Goal: Transaction & Acquisition: Purchase product/service

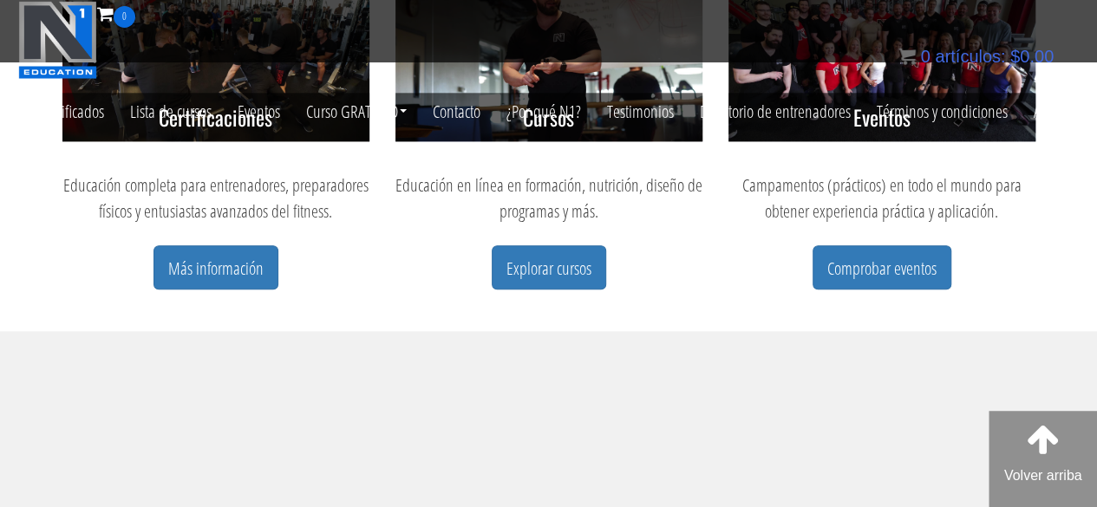
scroll to position [921, 0]
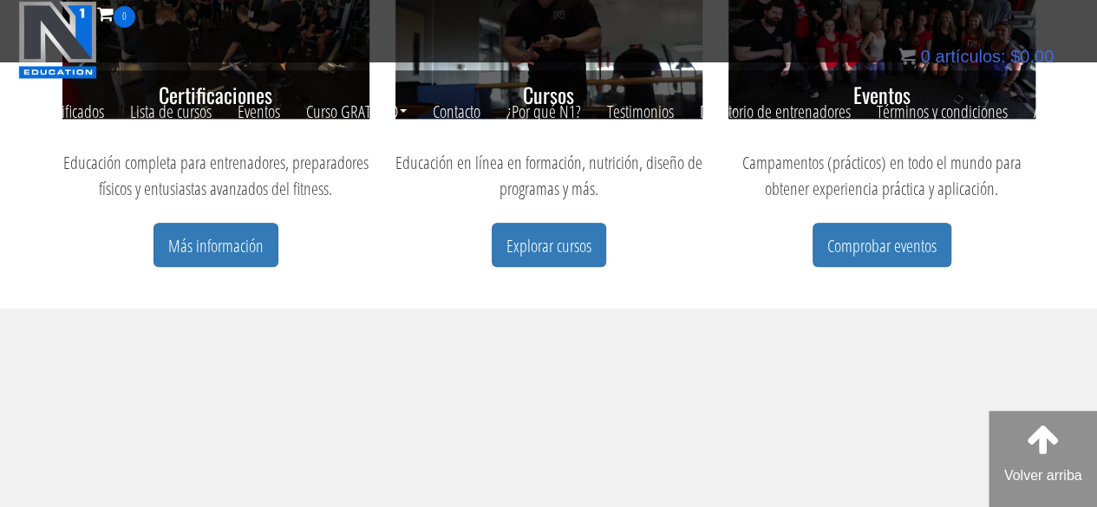
click at [559, 268] on div "Cursos Educación en línea en formación, nutrición, diseño de programas y más. E…" at bounding box center [548, 111] width 333 height 395
click at [557, 263] on link "Explorar cursos" at bounding box center [549, 245] width 114 height 44
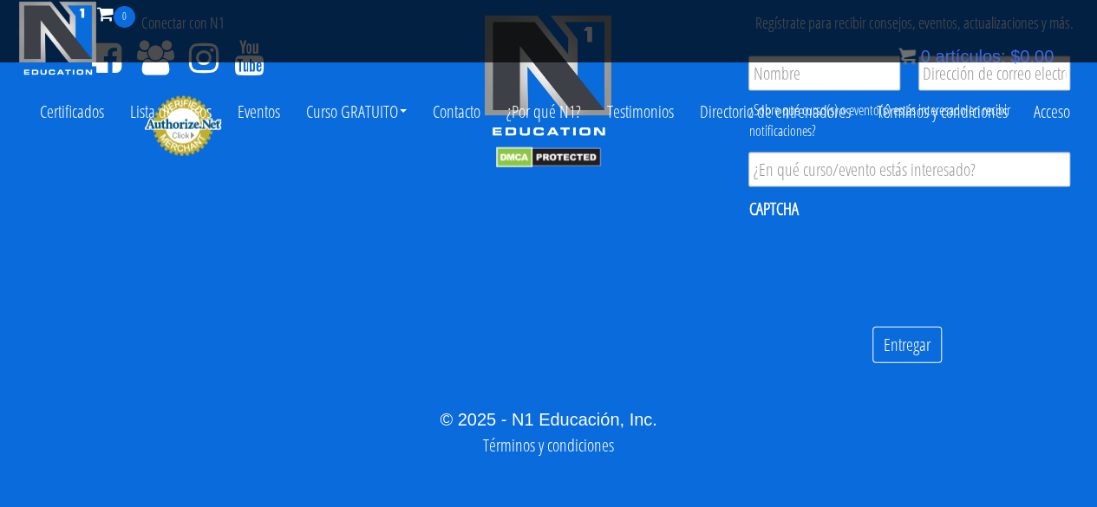
scroll to position [1767, 0]
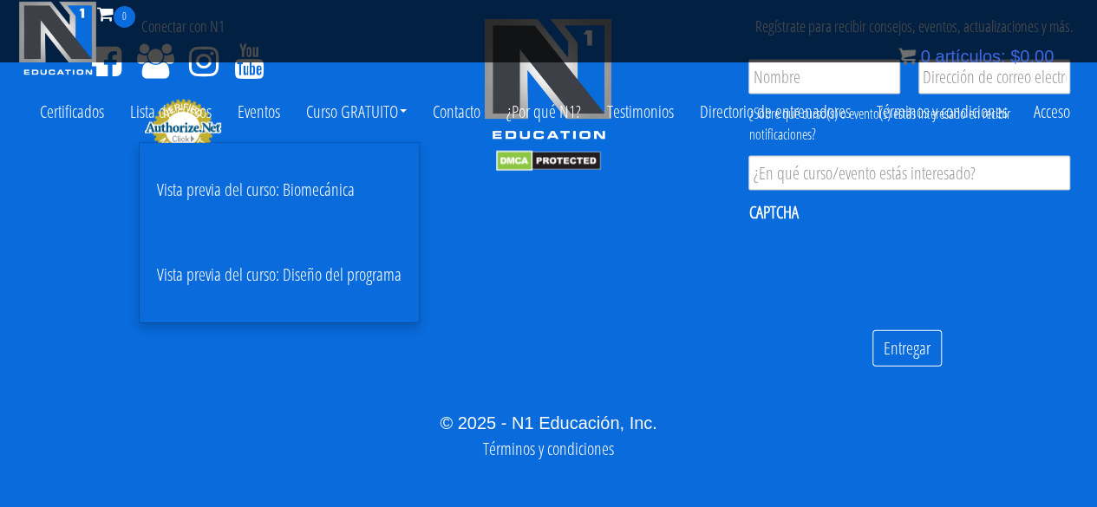
click at [317, 183] on font "Vista previa del curso: Biomecánica" at bounding box center [256, 189] width 198 height 23
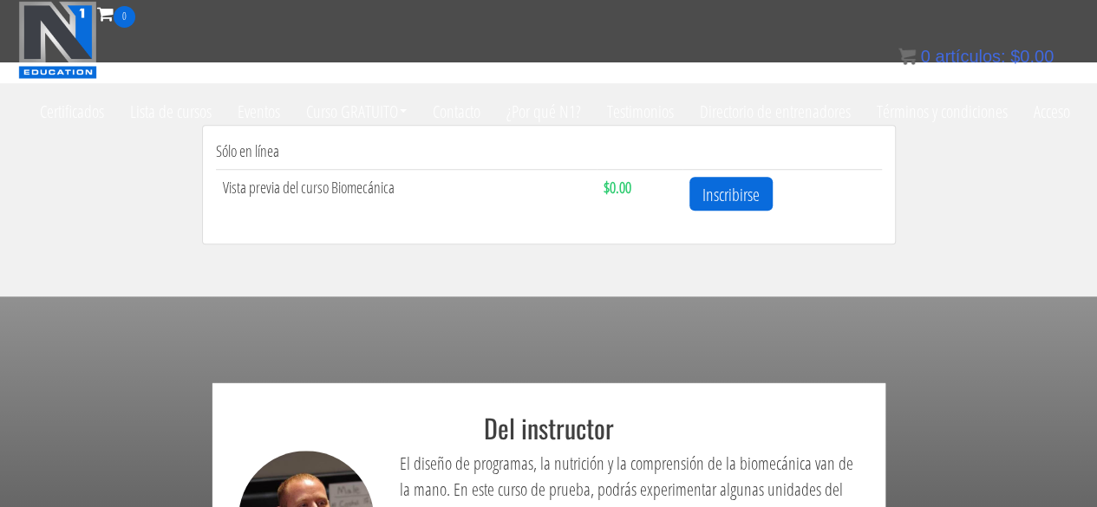
scroll to position [557, 0]
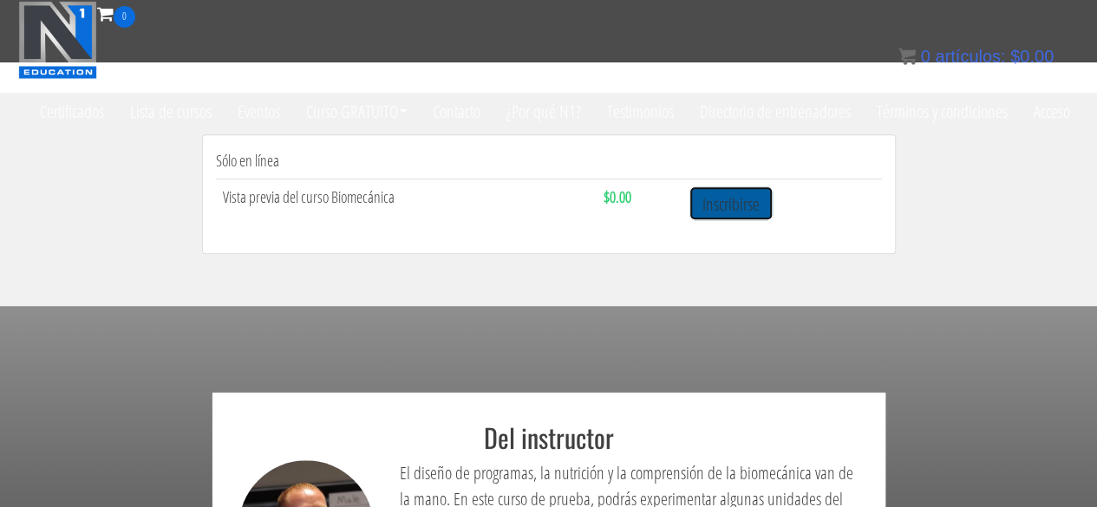
click at [721, 199] on font "Inscribirse" at bounding box center [730, 203] width 57 height 23
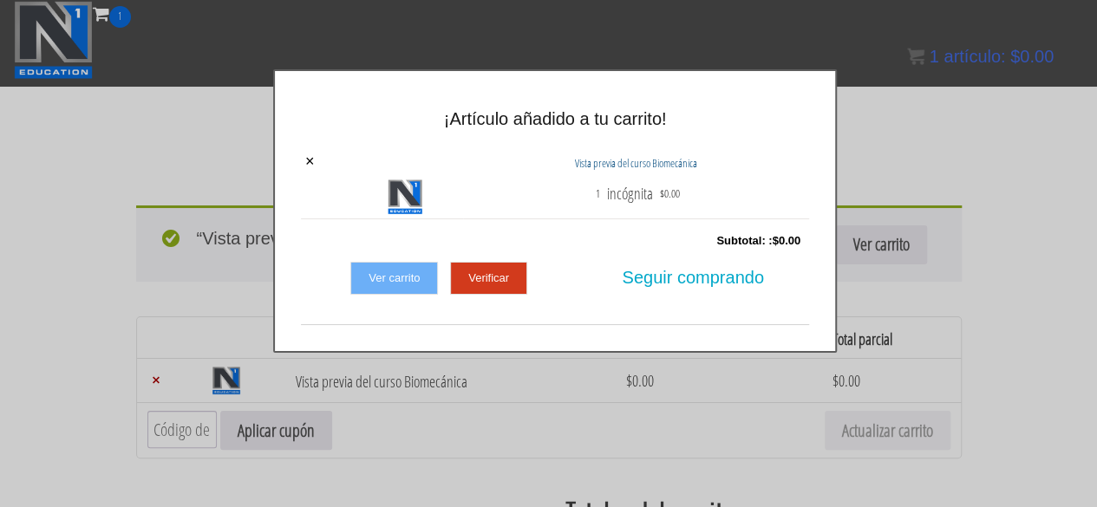
click at [574, 373] on div at bounding box center [548, 253] width 1097 height 507
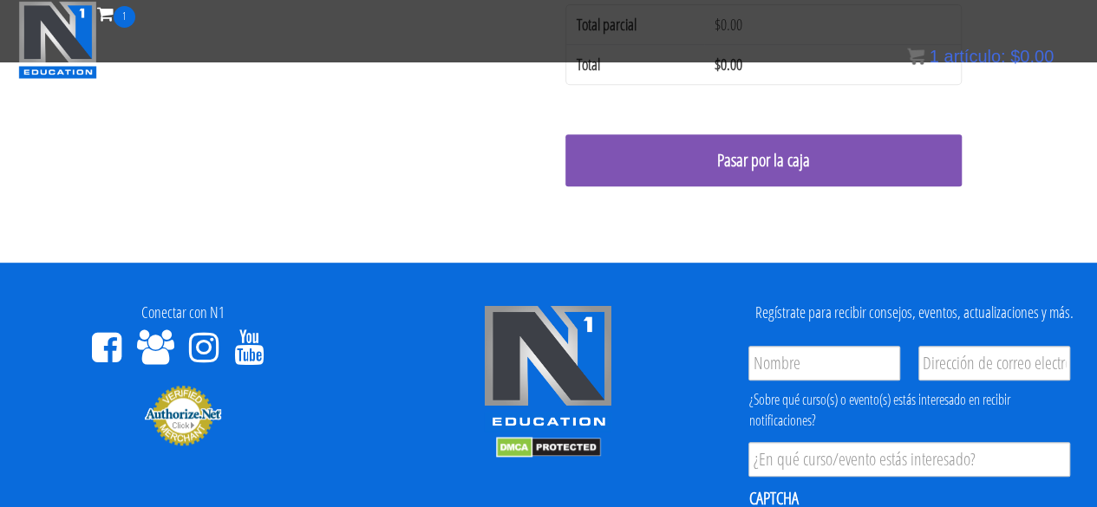
scroll to position [369, 0]
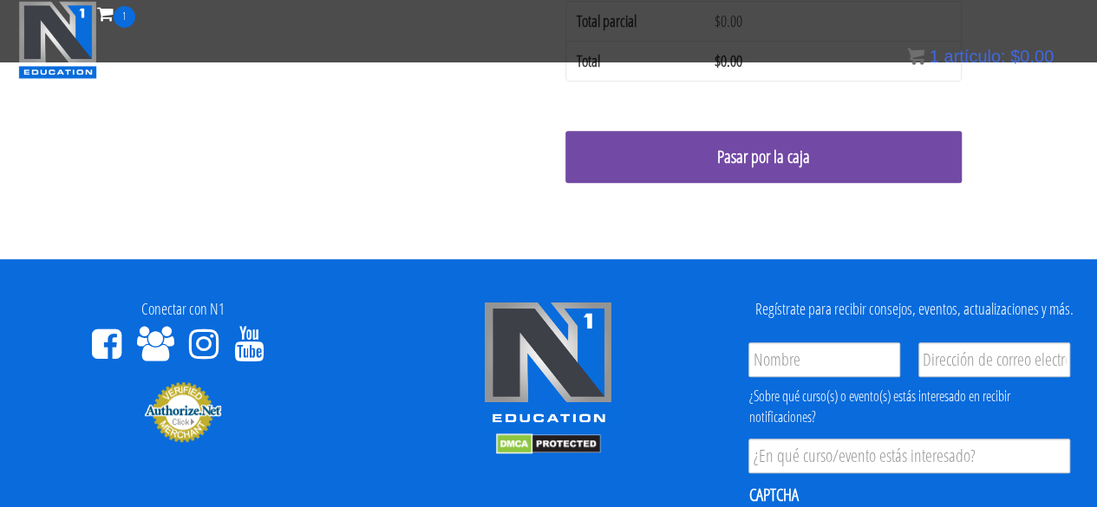
click at [692, 173] on link "Pasar por la caja" at bounding box center [763, 157] width 396 height 52
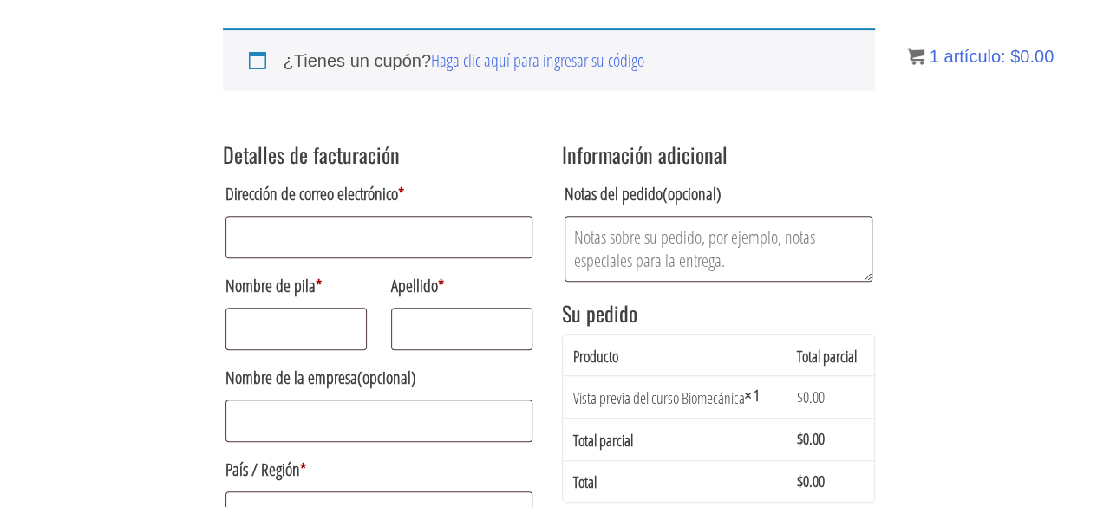
scroll to position [272, 0]
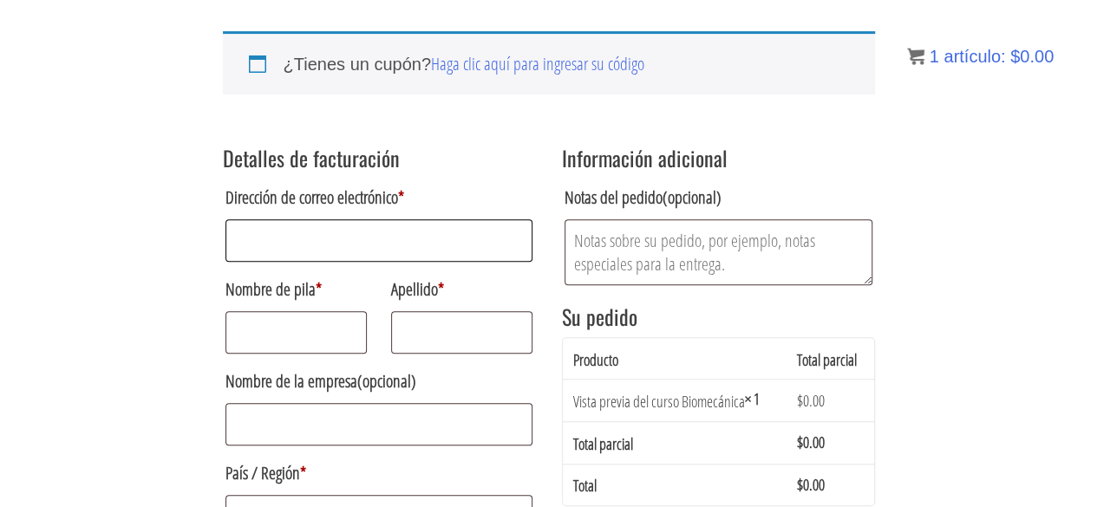
click at [458, 261] on input "Dirección de correo electrónico *" at bounding box center [379, 240] width 308 height 42
type input "pabloabarcatoro15@gmail.com"
click at [325, 330] on input "Nombre de pila *" at bounding box center [296, 332] width 142 height 42
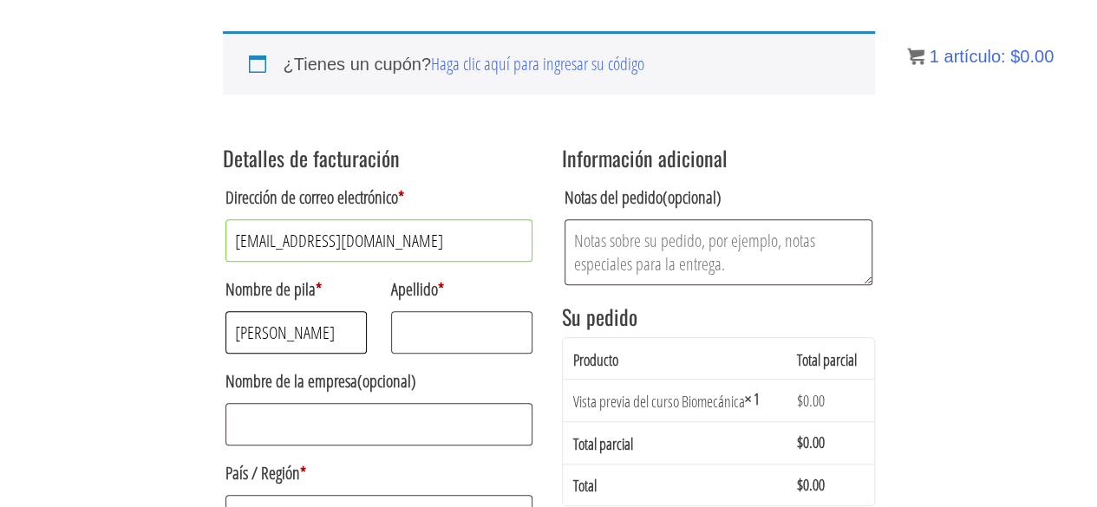
type input "Pablo"
click at [415, 337] on input "Apellido *" at bounding box center [462, 332] width 142 height 42
type input "Abarca"
click at [364, 421] on input "Nombre de la empresa (opcional)" at bounding box center [379, 424] width 308 height 42
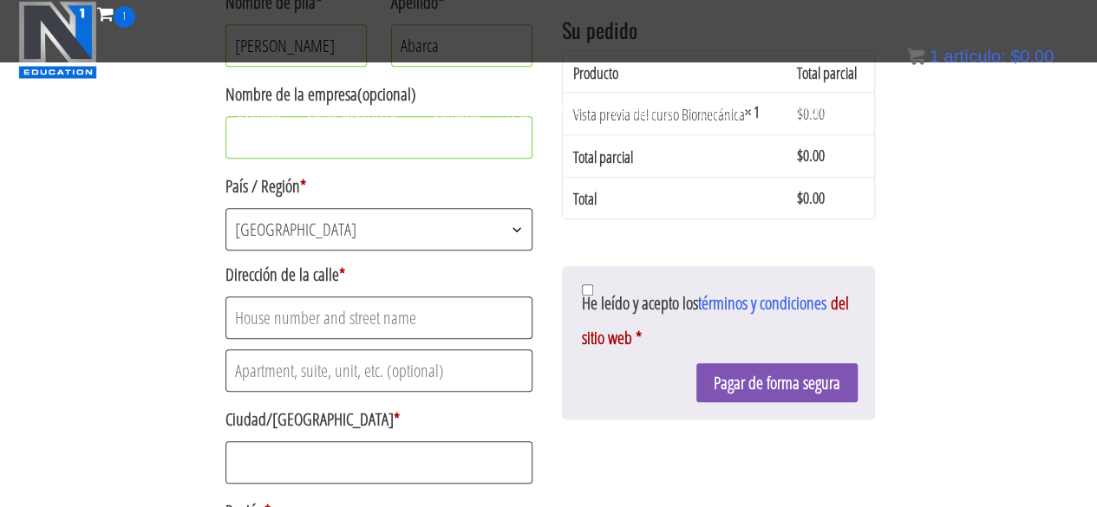
scroll to position [411, 0]
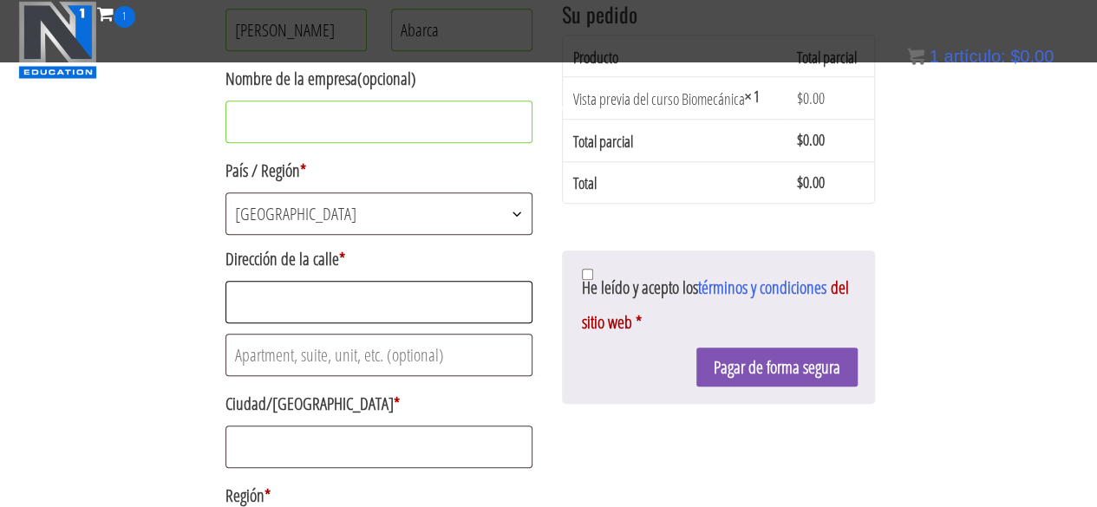
click at [347, 299] on input "Dirección de la calle *" at bounding box center [379, 302] width 308 height 42
type input "Quillagua"
click at [336, 341] on input "Apartamento, suite, unidad, etc. (opcional)" at bounding box center [379, 355] width 308 height 42
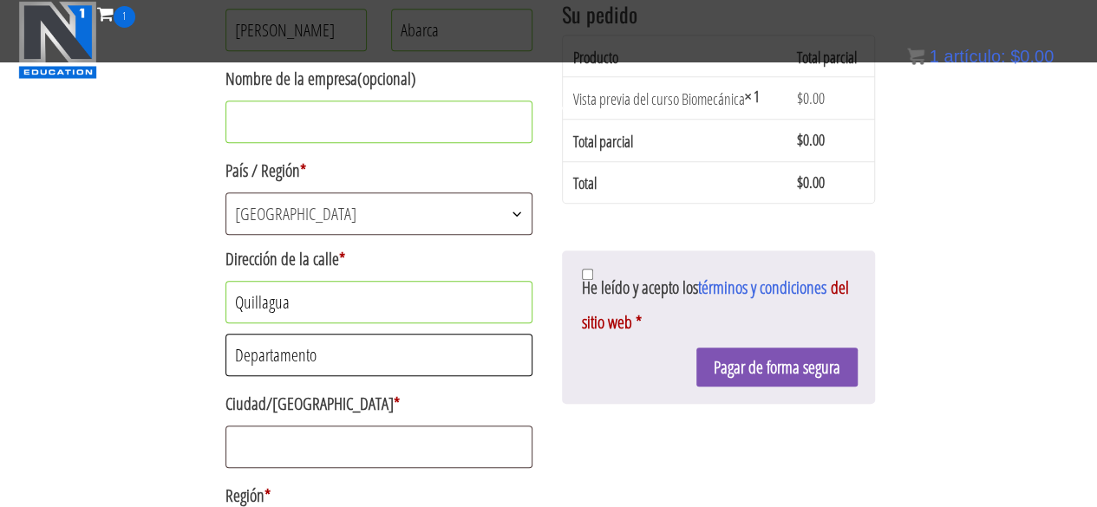
type input "Departamento"
click at [322, 459] on input "Ciudad/Pueblo *" at bounding box center [379, 447] width 308 height 42
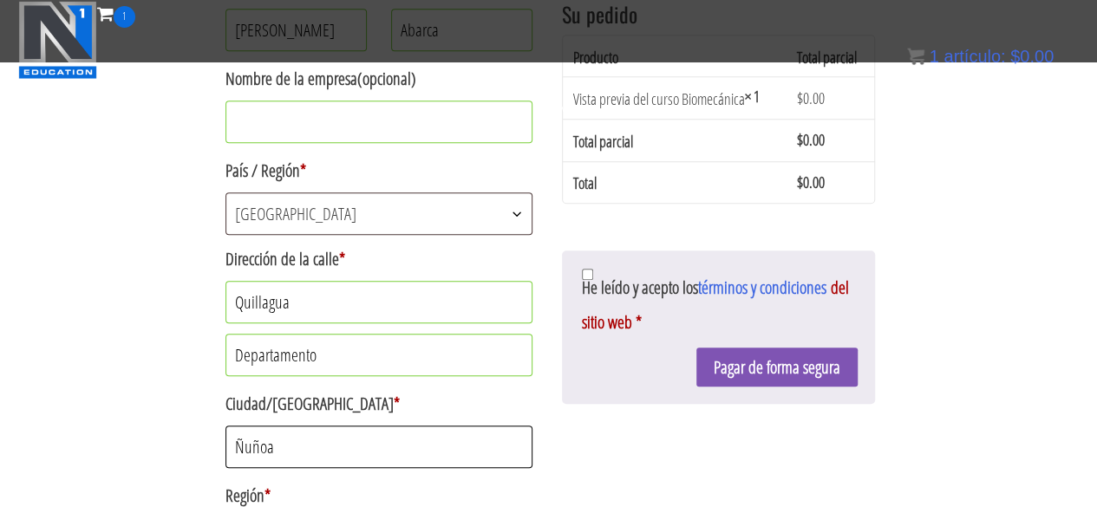
type input "Ñuñoa"
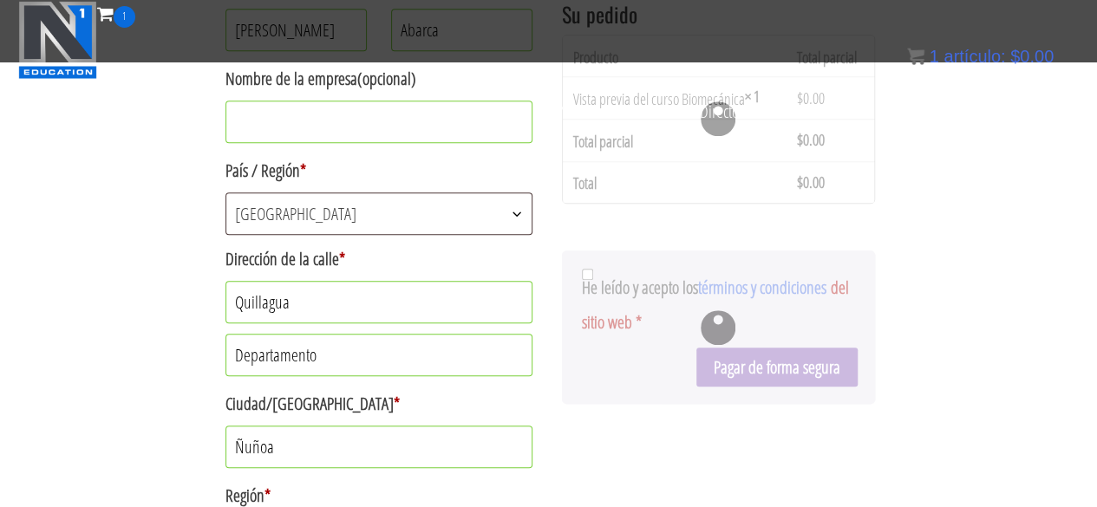
click at [175, 446] on div "¿Ya eres cliente? Haz clic aquí para iniciar sesión. Si ya ha comprado con noso…" at bounding box center [548, 275] width 1097 height 1373
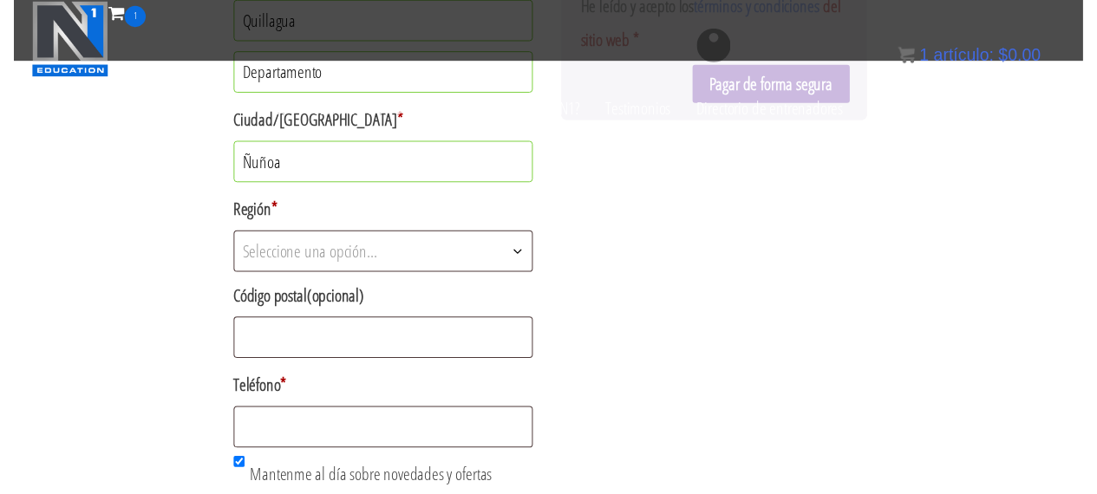
scroll to position [723, 0]
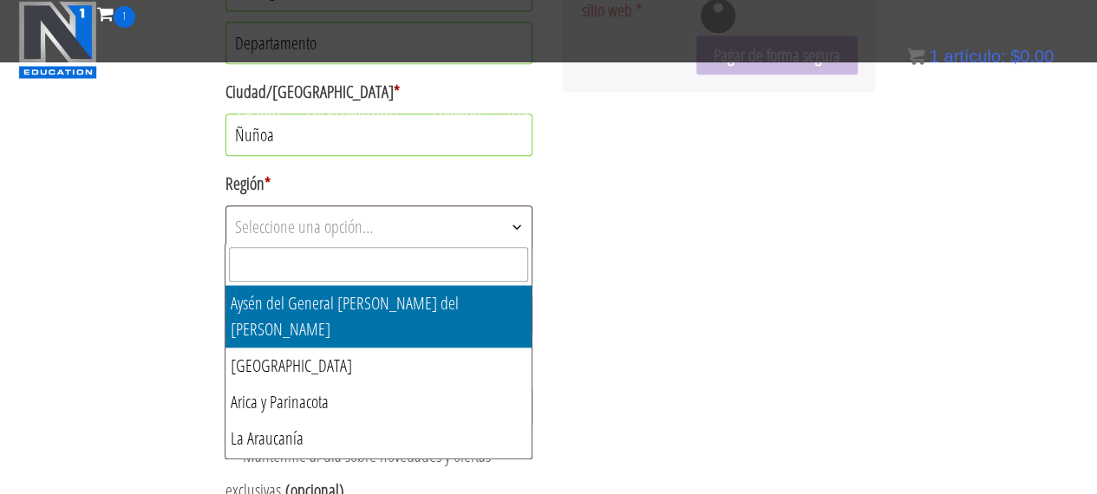
click at [429, 230] on span "Seleccione una opción…" at bounding box center [379, 226] width 306 height 41
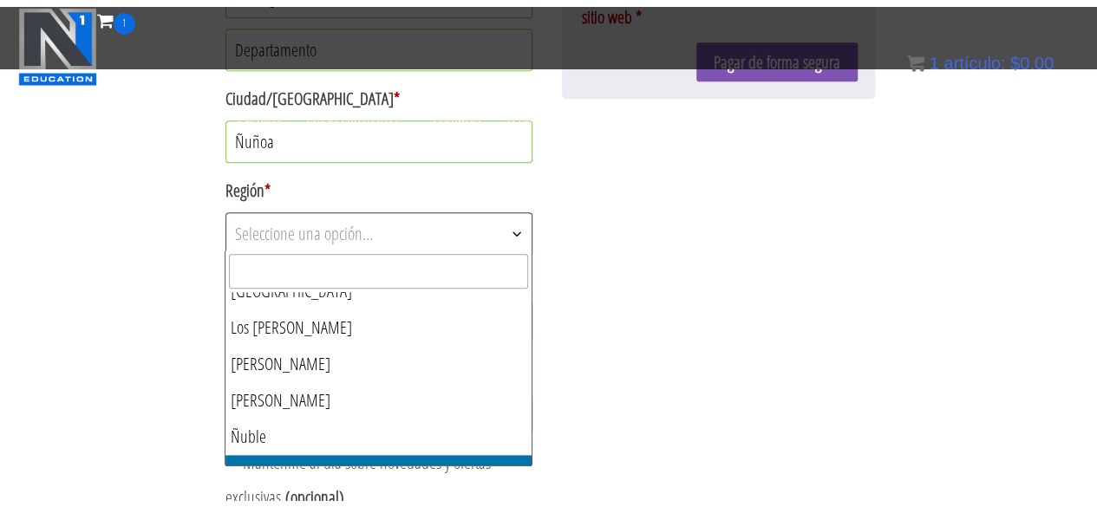
scroll to position [373, 0]
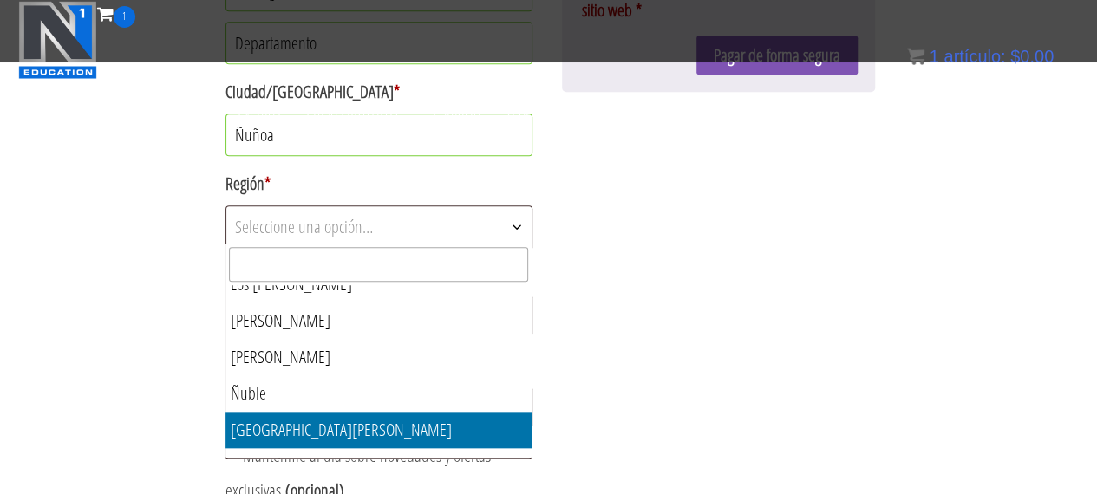
select select "CL-RM"
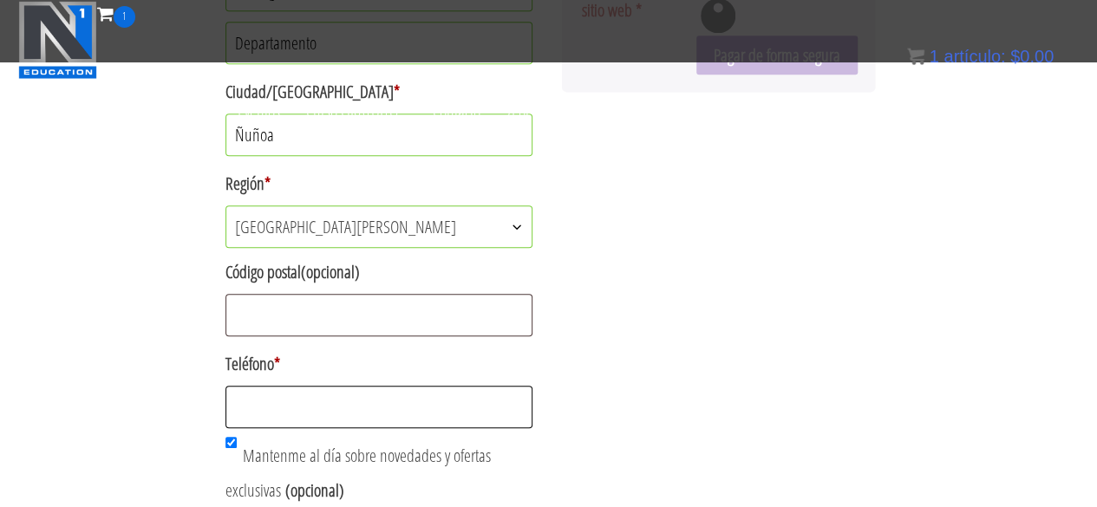
click at [456, 415] on input "Teléfono *" at bounding box center [379, 407] width 308 height 42
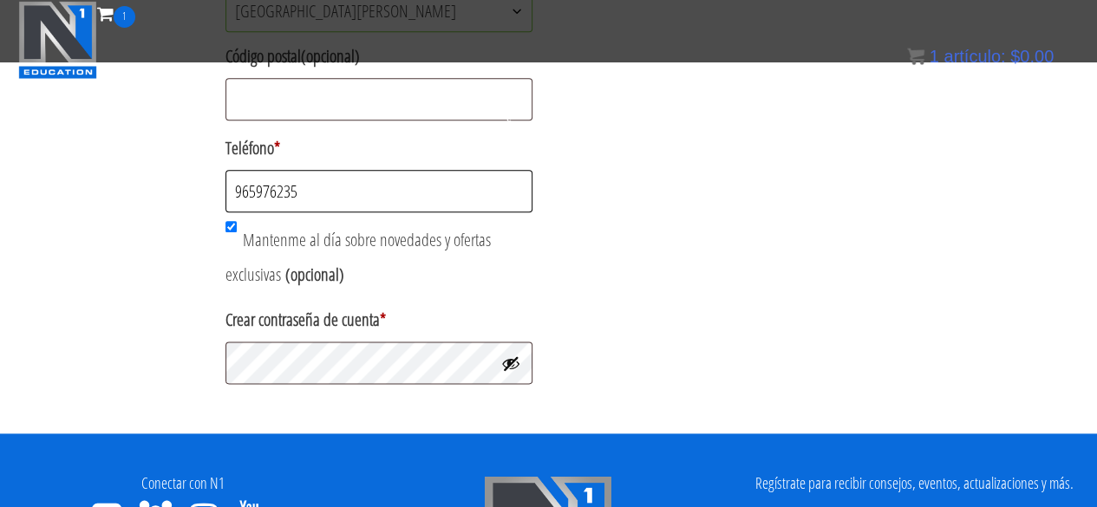
scroll to position [956, 0]
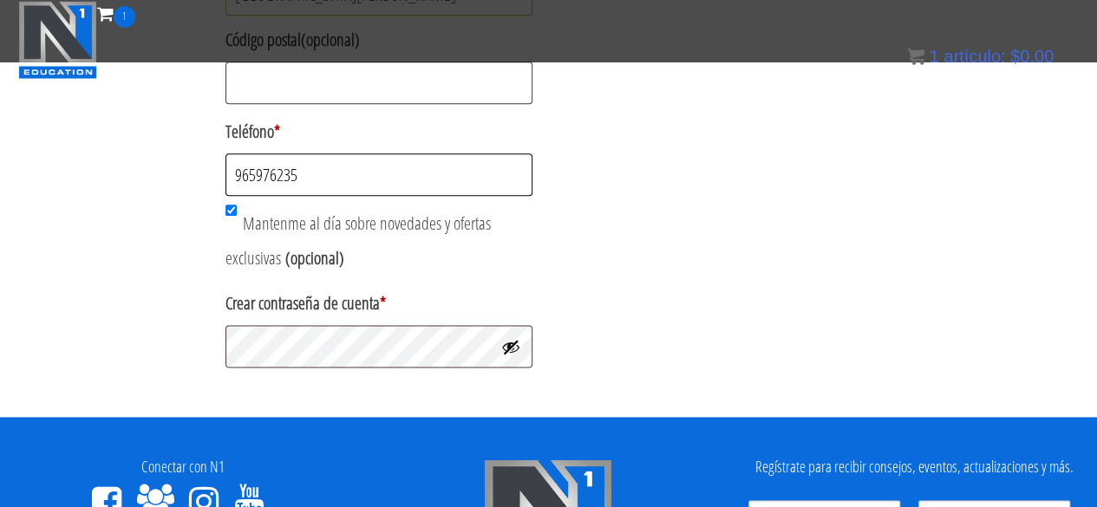
type input "965976235"
click at [238, 209] on p "Mantenme al día sobre novedades y ofertas exclusivas (opcional)" at bounding box center [379, 241] width 313 height 75
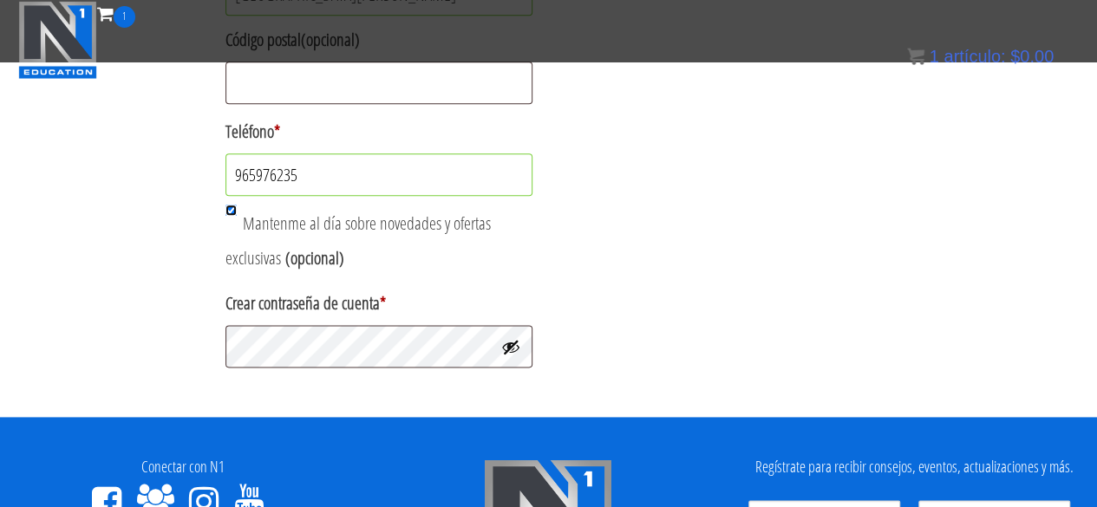
click at [229, 206] on input "Mantenme al día sobre novedades y ofertas exclusivas (opcional)" at bounding box center [230, 210] width 11 height 11
checkbox input "false"
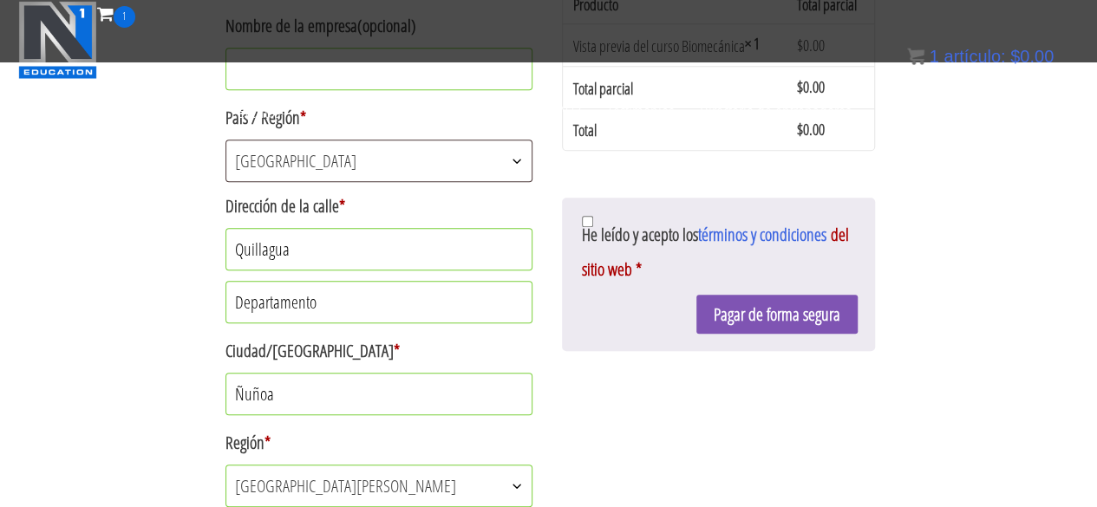
scroll to position [494, 0]
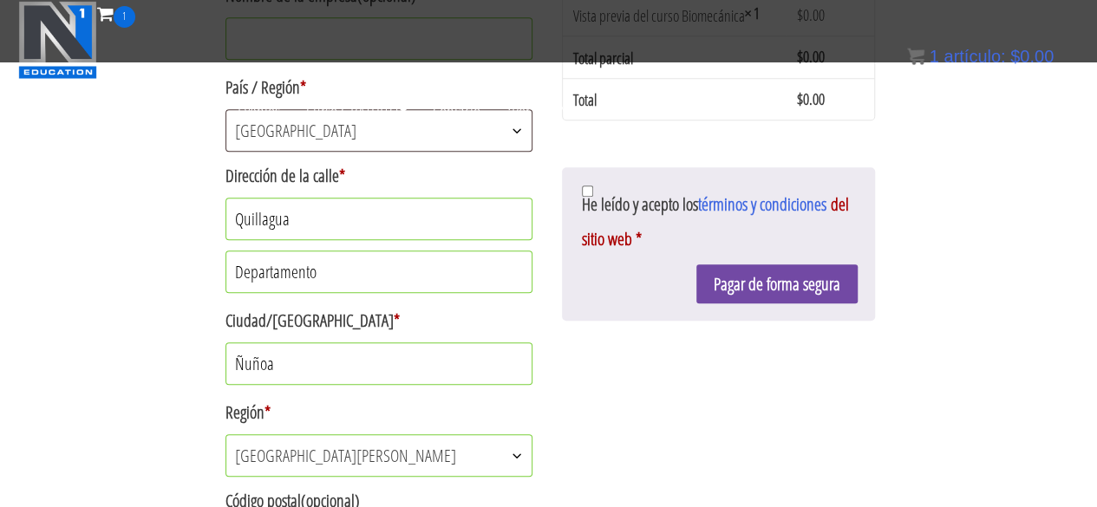
click at [821, 285] on font "Pagar de forma segura" at bounding box center [777, 283] width 127 height 23
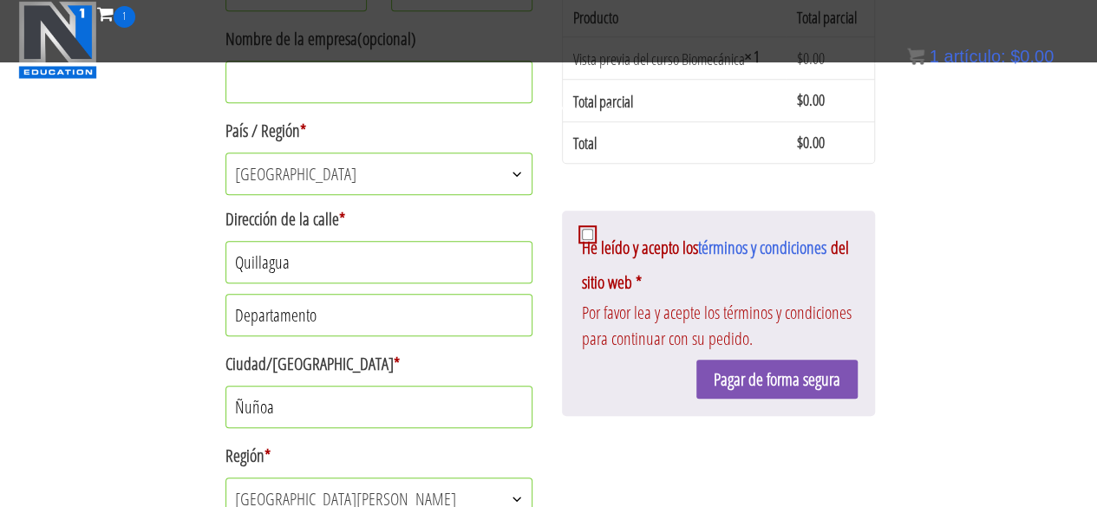
scroll to position [557, 0]
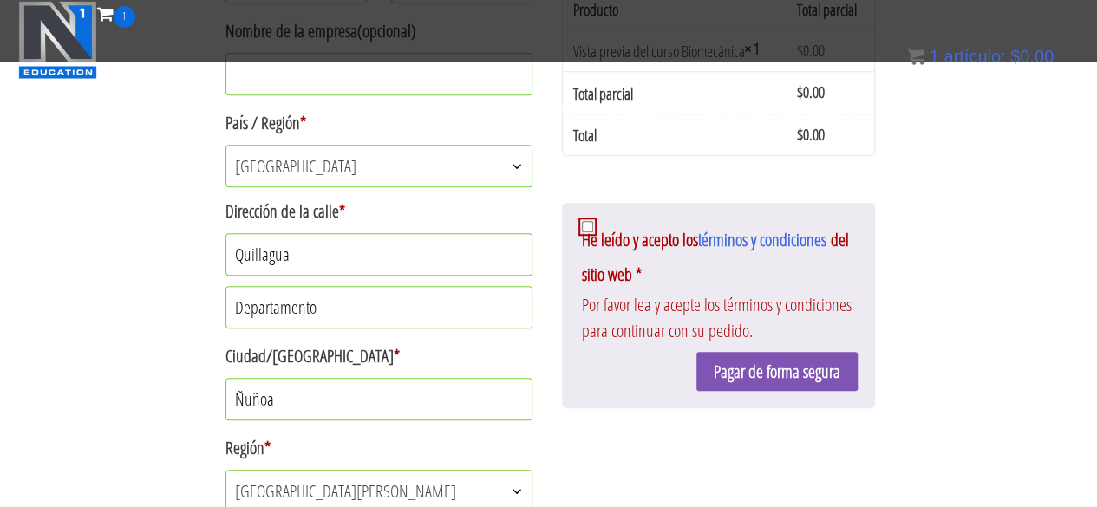
click at [593, 221] on p "He leído y acepto los términos y condiciones del sitio web * Por favor lea y ac…" at bounding box center [718, 283] width 278 height 127
click at [583, 230] on input "He leído y acepto los términos y condiciones del sitio web *" at bounding box center [587, 226] width 11 height 11
checkbox input "true"
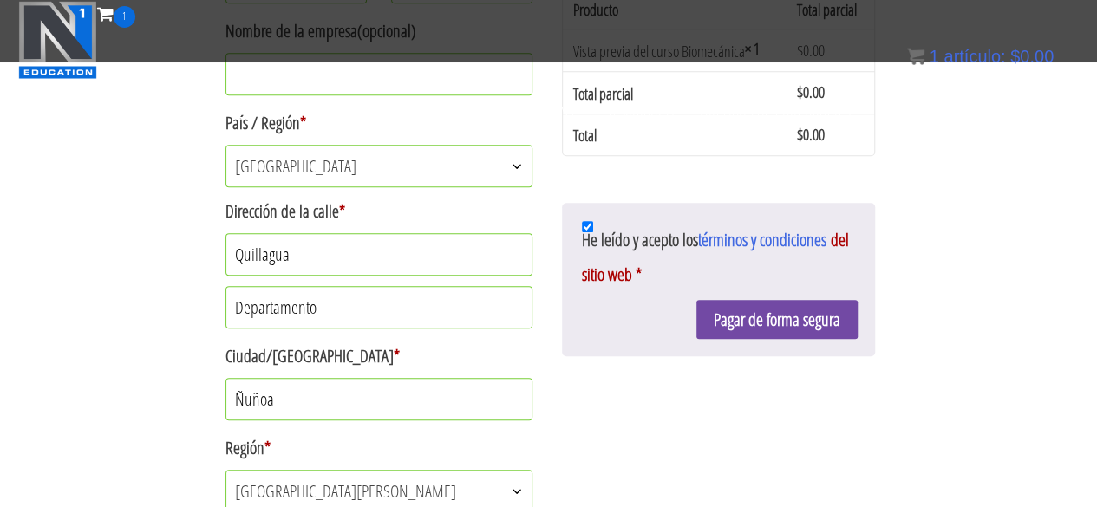
click at [763, 326] on font "Pagar de forma segura" at bounding box center [777, 319] width 127 height 23
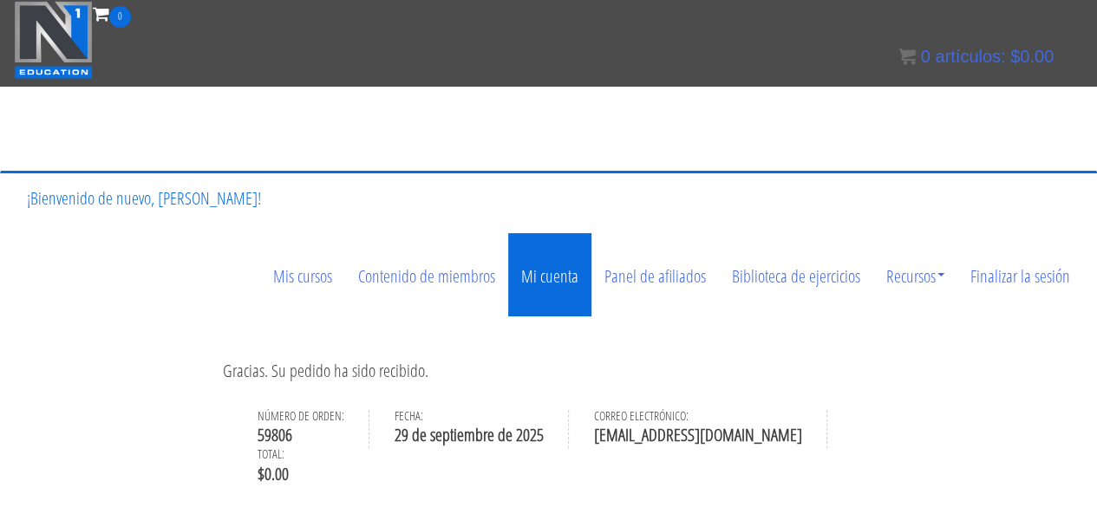
click at [539, 233] on link "Mi cuenta" at bounding box center [549, 274] width 83 height 83
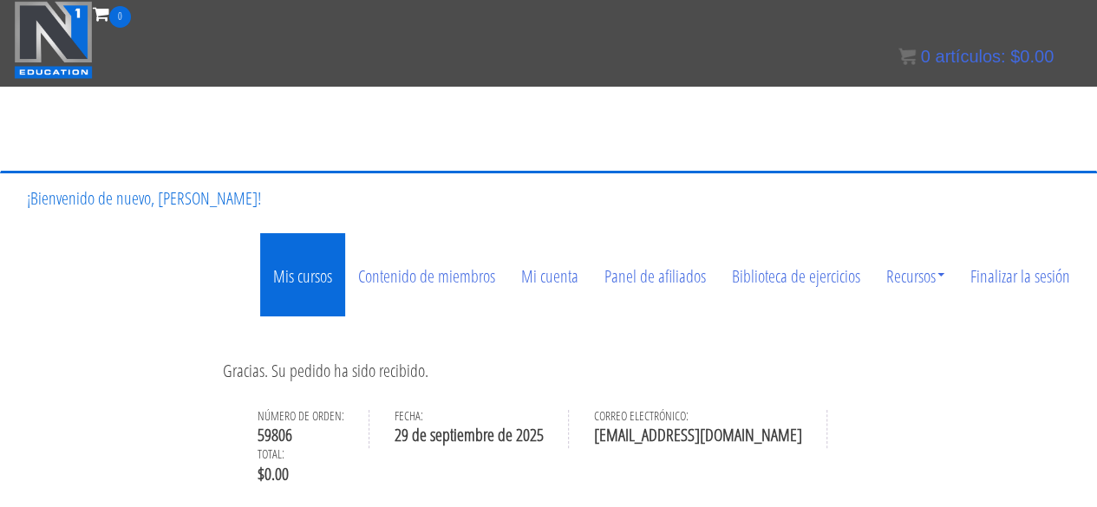
click at [303, 264] on font "Mis cursos" at bounding box center [302, 275] width 59 height 23
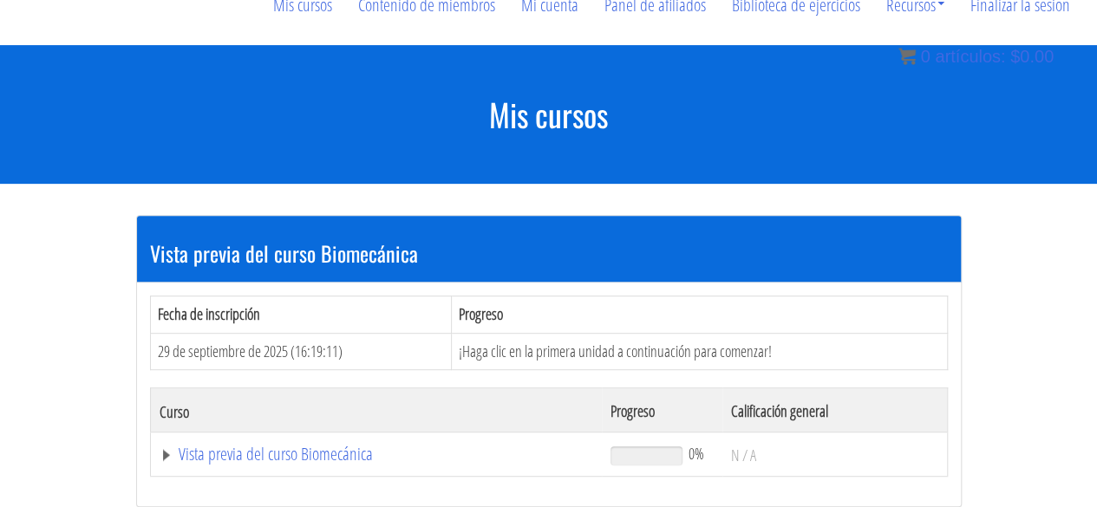
scroll to position [284, 0]
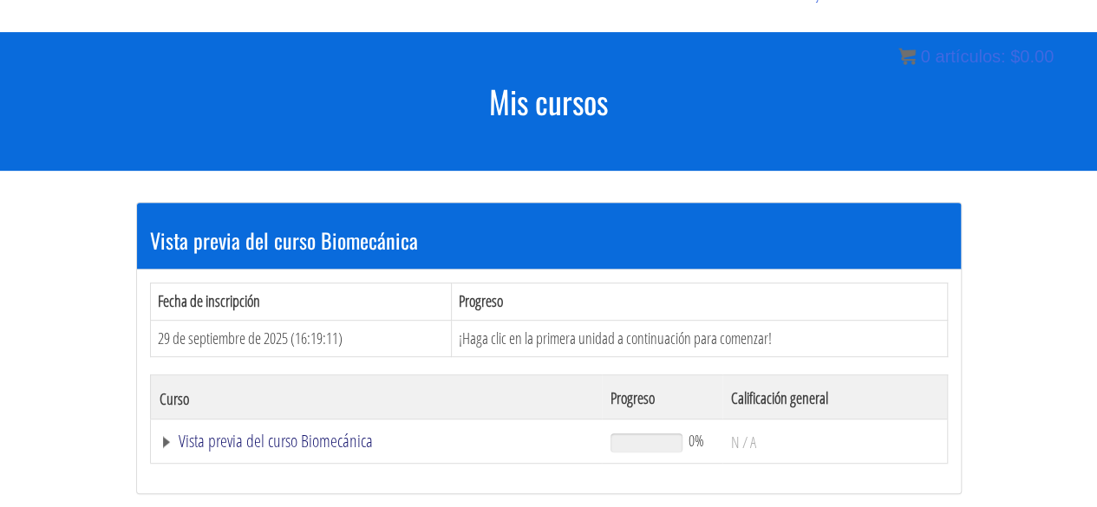
click at [291, 429] on font "Vista previa del curso Biomecánica" at bounding box center [276, 440] width 194 height 23
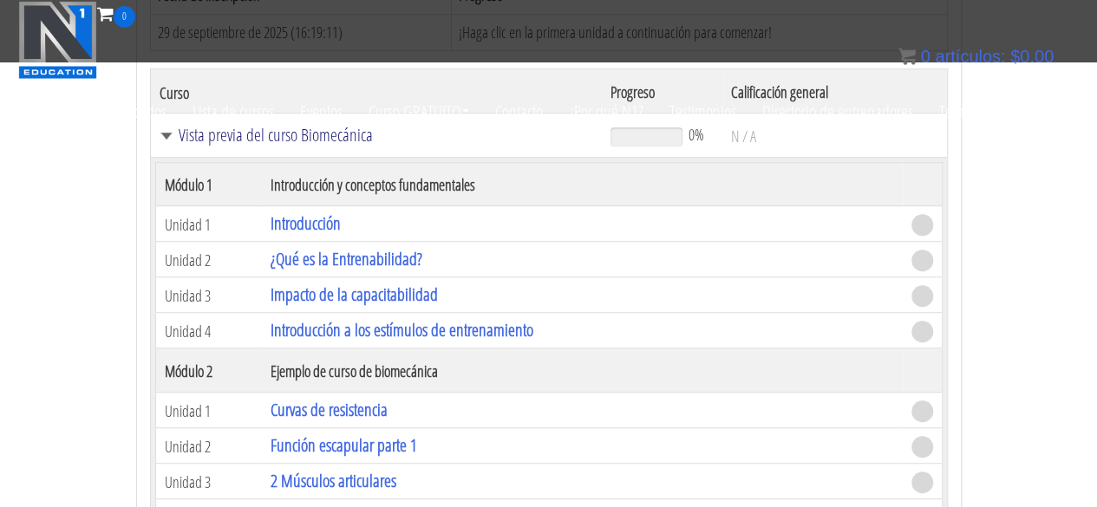
scroll to position [458, 0]
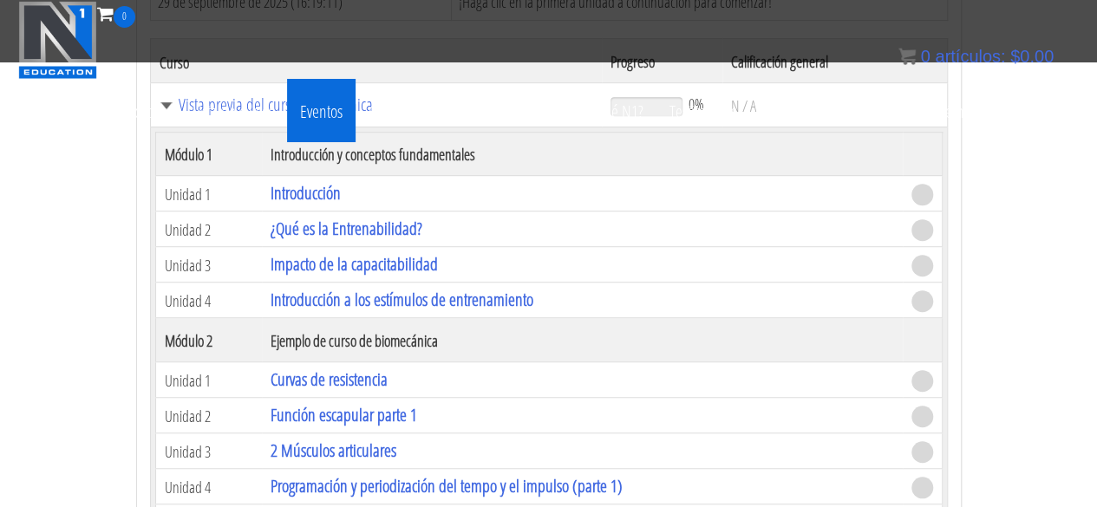
click at [300, 121] on link "Eventos" at bounding box center [321, 110] width 69 height 63
